Goal: Task Accomplishment & Management: Manage account settings

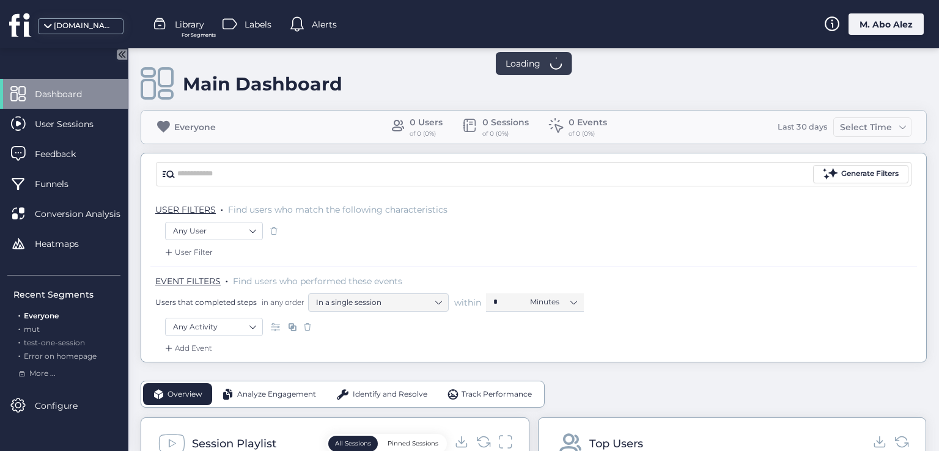
click at [857, 21] on div "M. Abo Alez" at bounding box center [886, 23] width 75 height 21
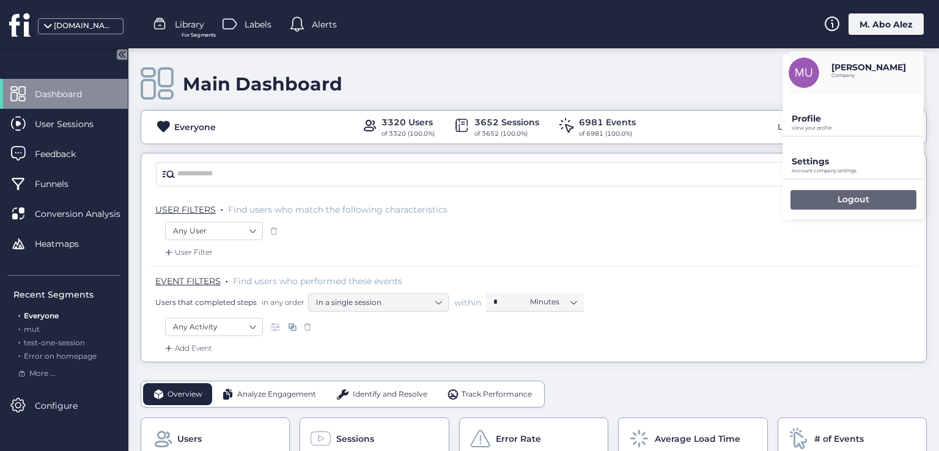
click at [821, 190] on div "Logout" at bounding box center [854, 200] width 126 height 20
